Goal: Use online tool/utility

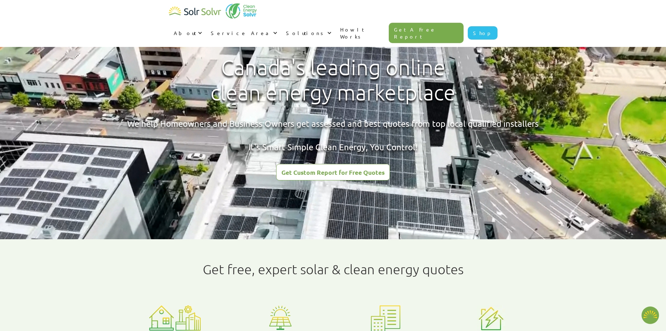
type textarea "x"
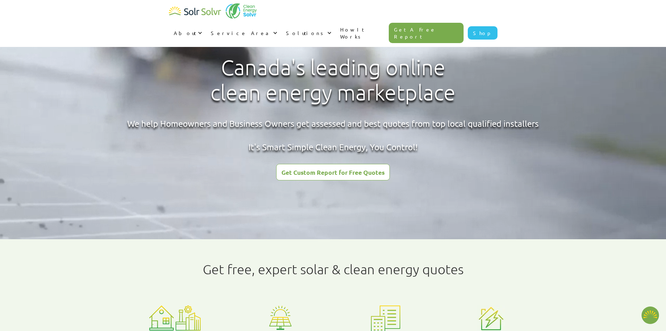
radio input "true"
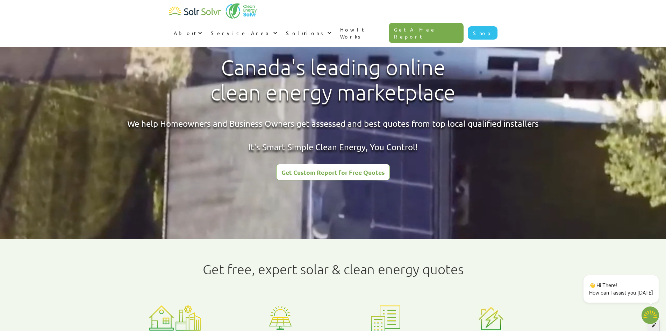
click at [653, 326] on icon at bounding box center [654, 324] width 5 height 5
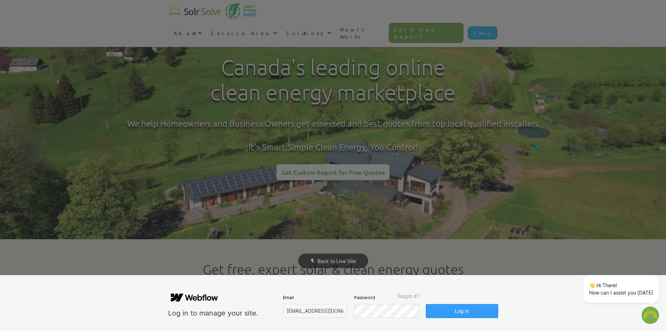
click at [454, 312] on button "Log in" at bounding box center [462, 311] width 72 height 14
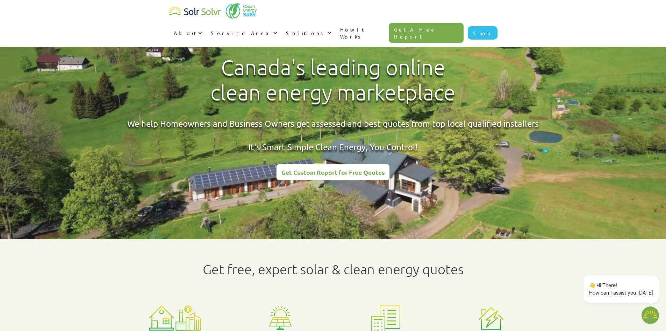
type textarea "x"
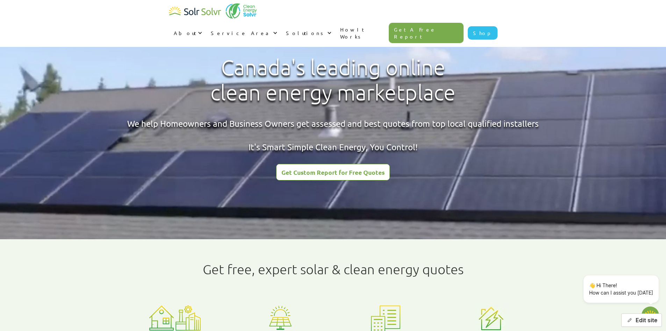
click at [638, 320] on button "Edit site" at bounding box center [642, 319] width 41 height 13
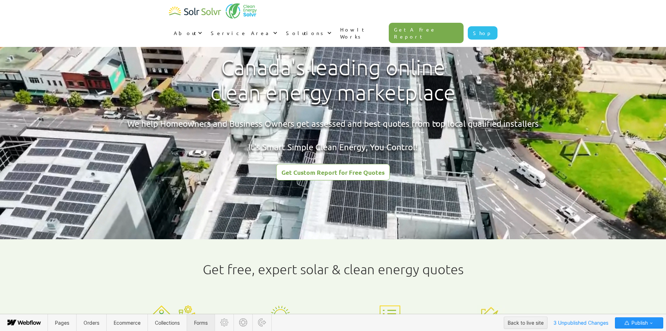
click at [205, 322] on span "Forms" at bounding box center [201, 322] width 14 height 6
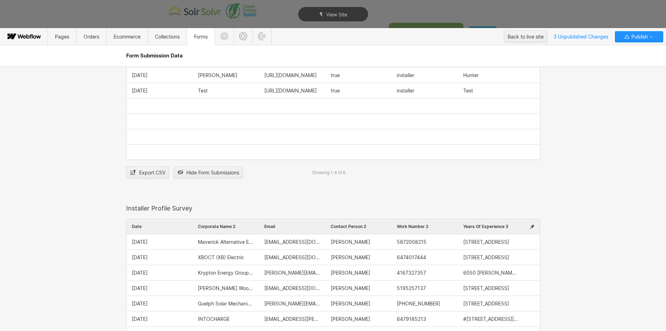
scroll to position [1469, 0]
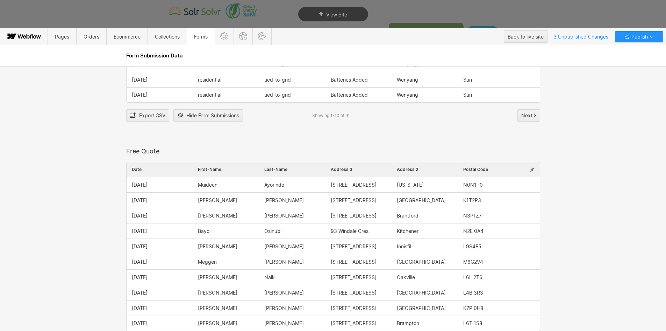
click at [530, 171] on icon at bounding box center [532, 169] width 5 height 5
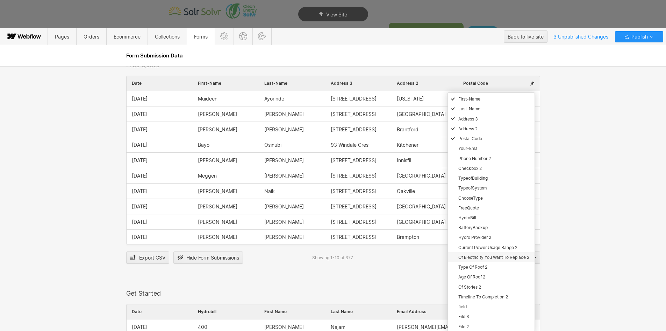
scroll to position [944, 0]
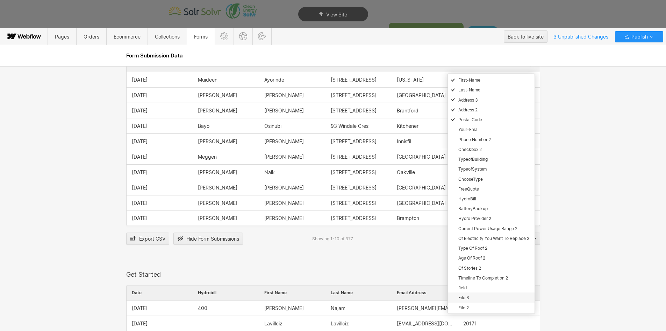
click at [486, 295] on div "File 3" at bounding box center [491, 297] width 87 height 10
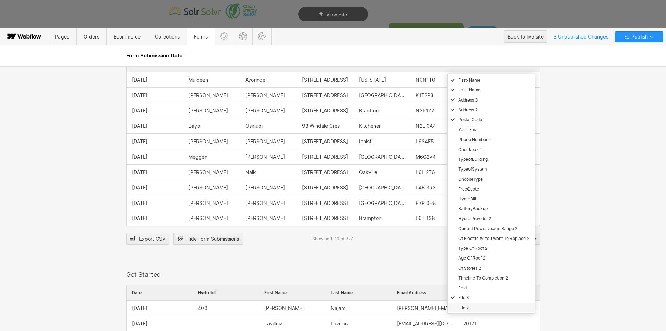
click at [482, 305] on div "File 2" at bounding box center [491, 307] width 87 height 10
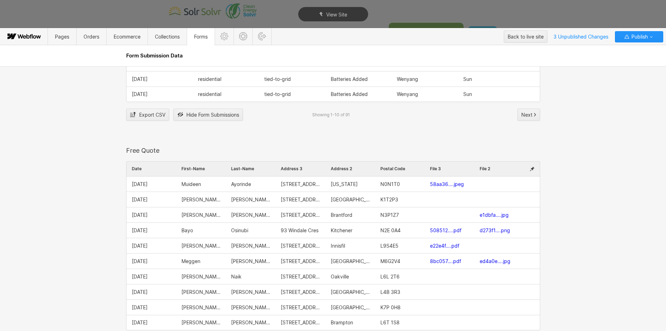
scroll to position [839, 0]
type textarea "x"
